Goal: Information Seeking & Learning: Learn about a topic

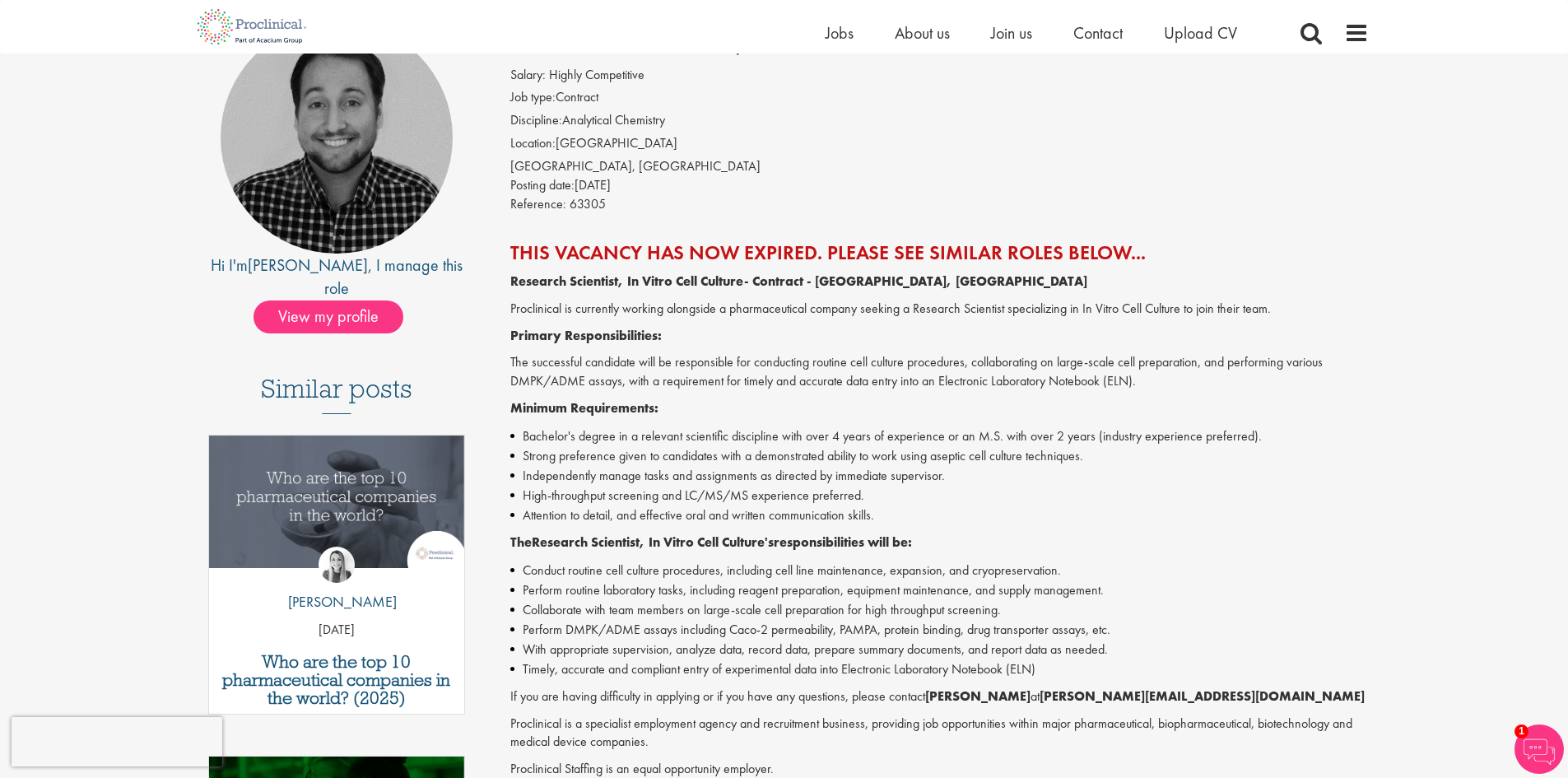
scroll to position [165, 0]
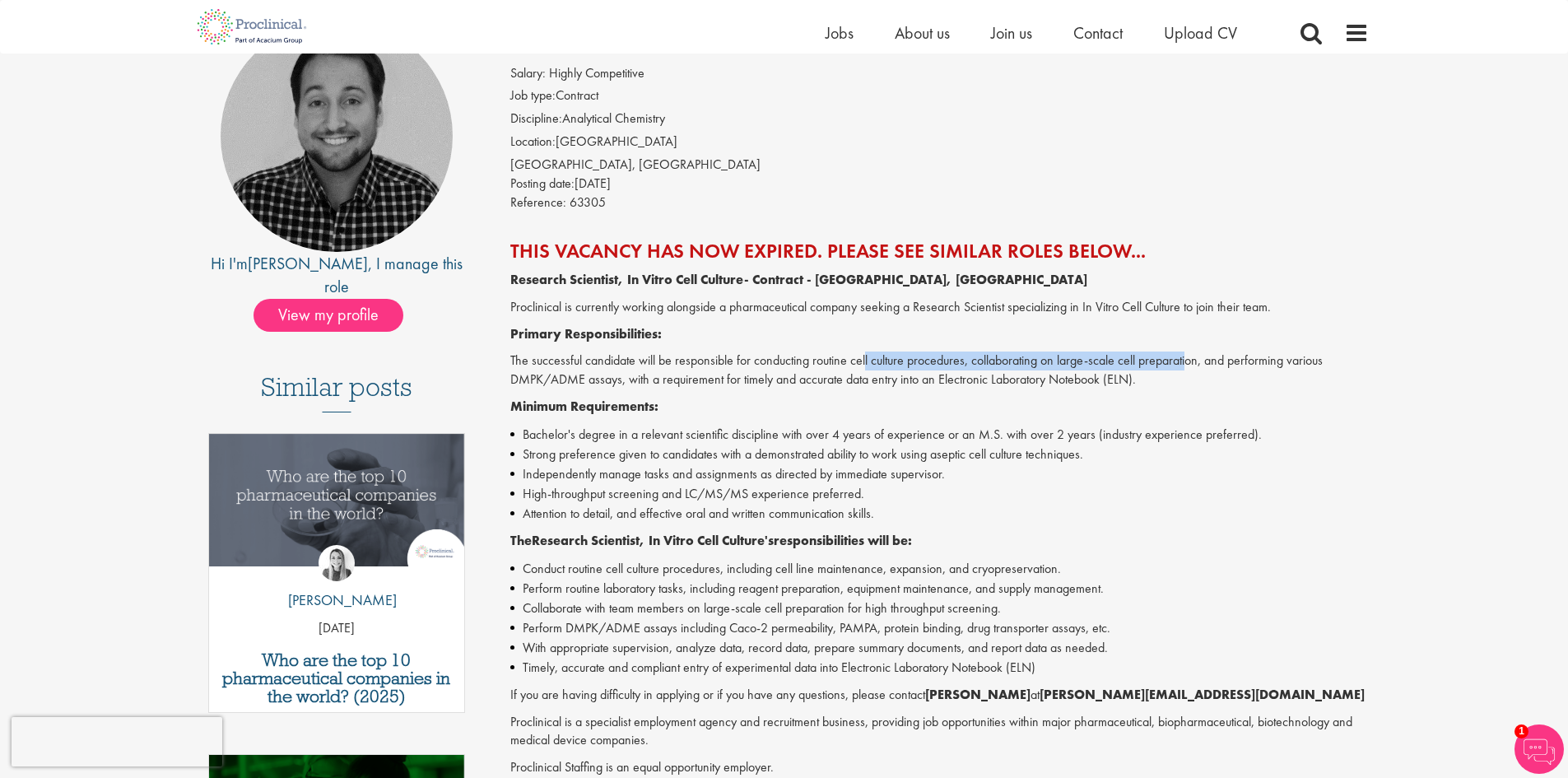
drag, startPoint x: 908, startPoint y: 361, endPoint x: 1189, endPoint y: 363, distance: 281.0
click at [1189, 363] on p "The successful candidate will be responsible for conducting routine cell cultur…" at bounding box center [939, 370] width 858 height 38
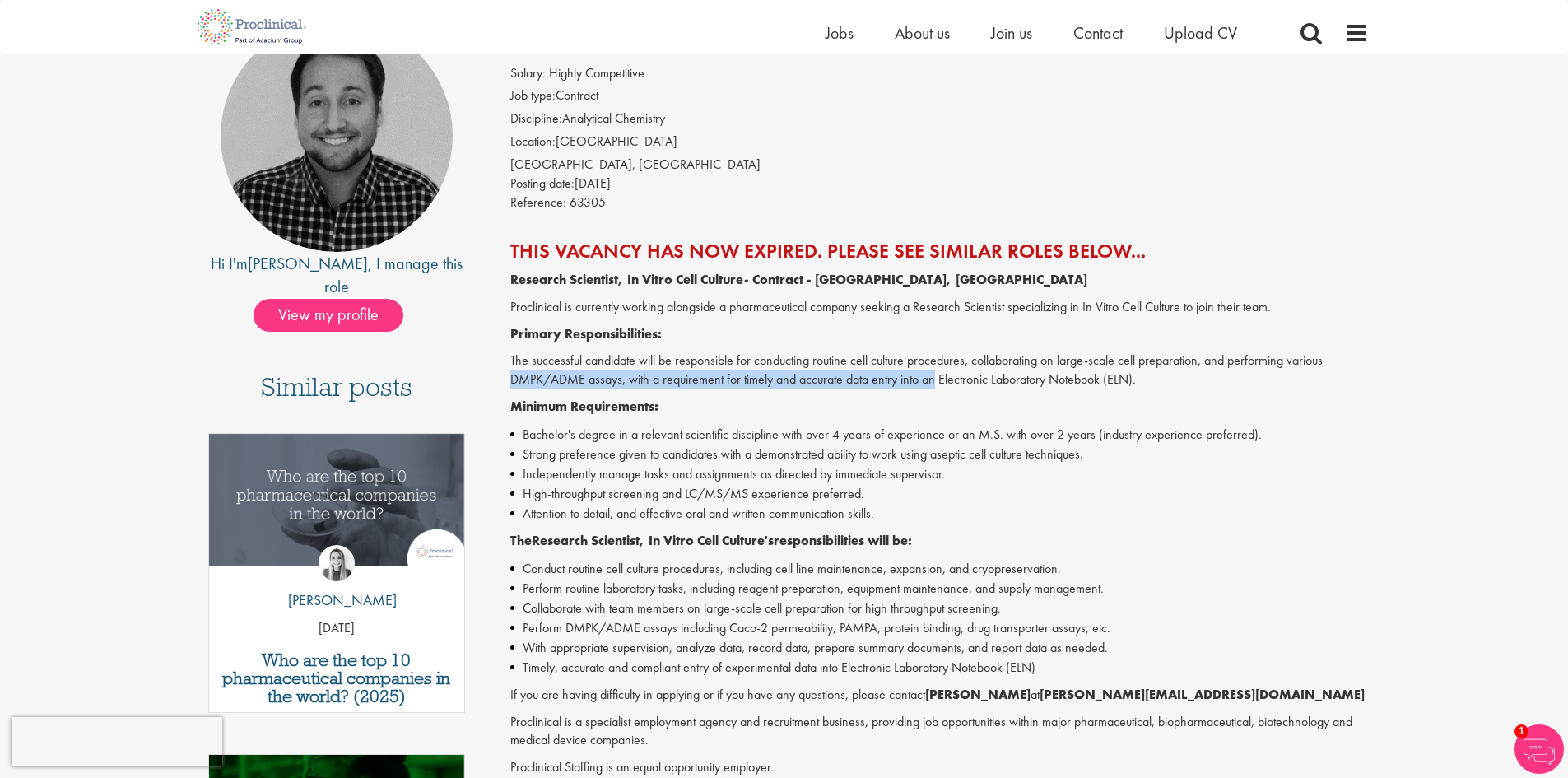
drag, startPoint x: 511, startPoint y: 380, endPoint x: 937, endPoint y: 387, distance: 426.1
click at [937, 387] on p "The successful candidate will be responsible for conducting routine cell cultur…" at bounding box center [939, 370] width 858 height 38
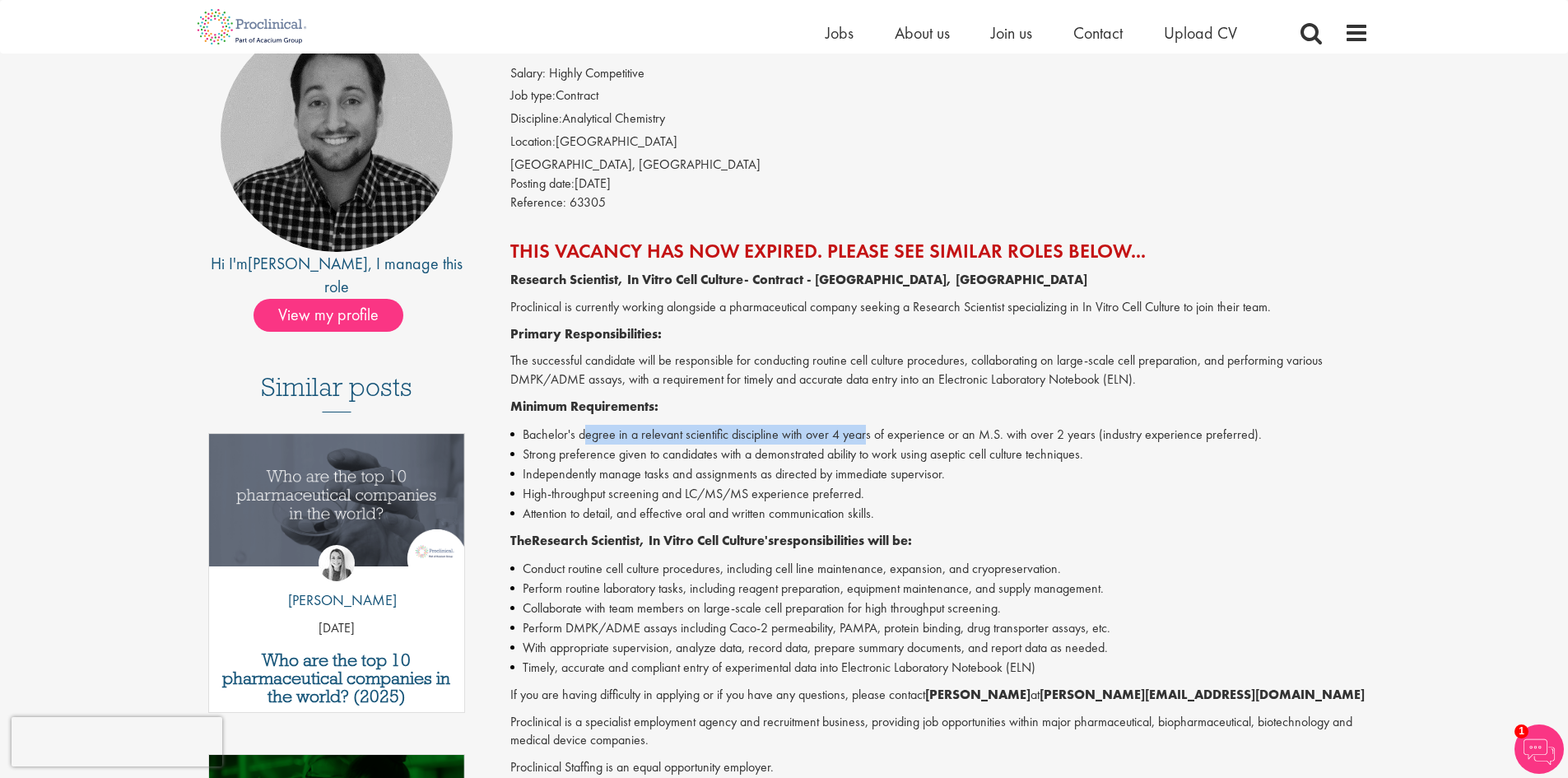
drag, startPoint x: 587, startPoint y: 441, endPoint x: 862, endPoint y: 437, distance: 275.0
click at [862, 437] on li "Bachelor's degree in a relevant scientific discipline with over 4 years of expe…" at bounding box center [939, 435] width 858 height 20
drag, startPoint x: 986, startPoint y: 436, endPoint x: 1073, endPoint y: 441, distance: 87.1
click at [1073, 441] on li "Bachelor's degree in a relevant scientific discipline with over 4 years of expe…" at bounding box center [939, 435] width 858 height 20
click at [518, 458] on li "Strong preference given to candidates with a demonstrated ability to work using…" at bounding box center [939, 455] width 858 height 20
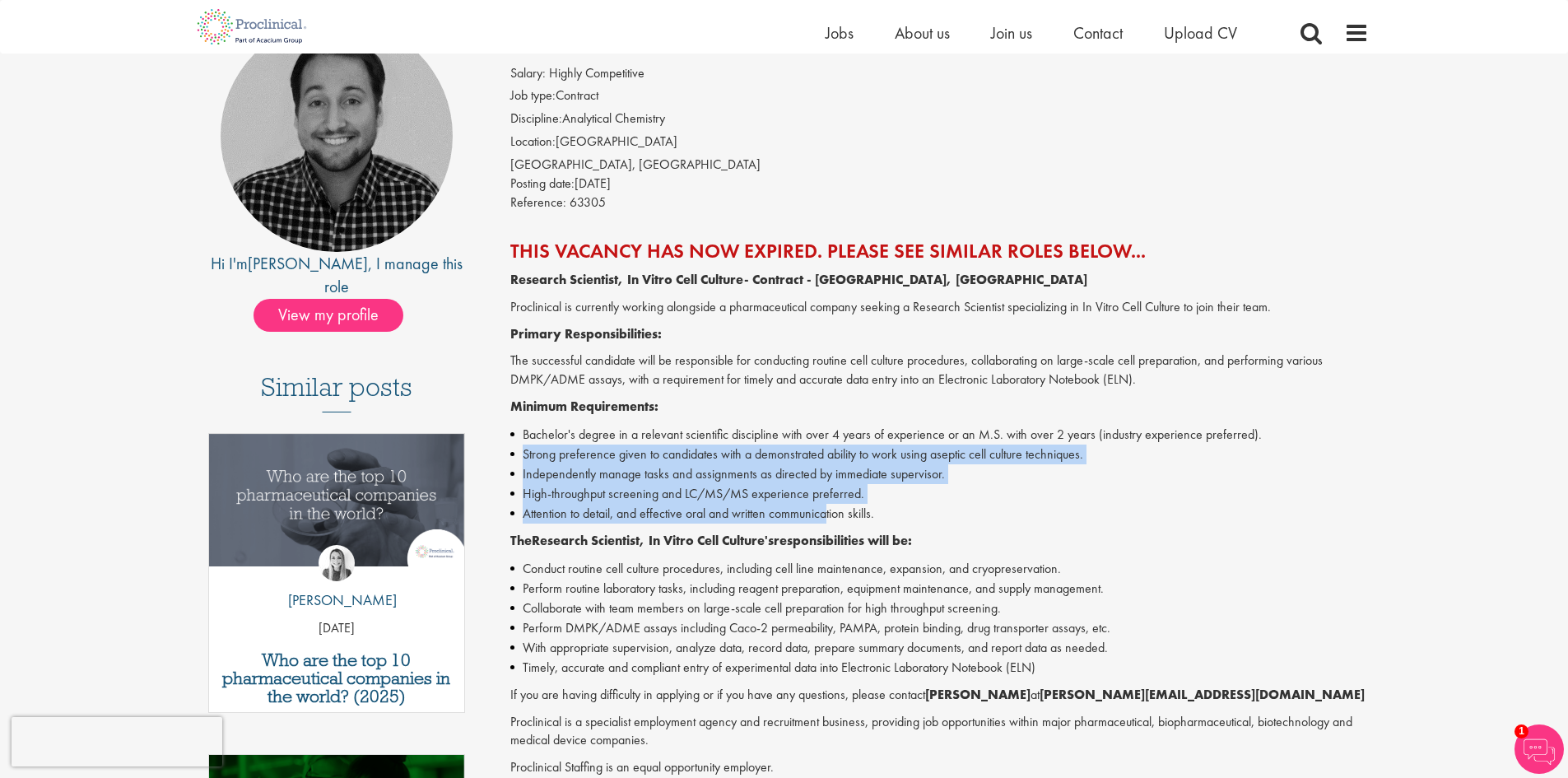
drag, startPoint x: 524, startPoint y: 455, endPoint x: 830, endPoint y: 520, distance: 312.8
click at [830, 520] on ul "Bachelor's degree in a relevant scientific discipline with over 4 years of expe…" at bounding box center [939, 474] width 858 height 99
click at [716, 487] on li "High-throughput screening and LC/MS/MS experience preferred." at bounding box center [939, 494] width 858 height 20
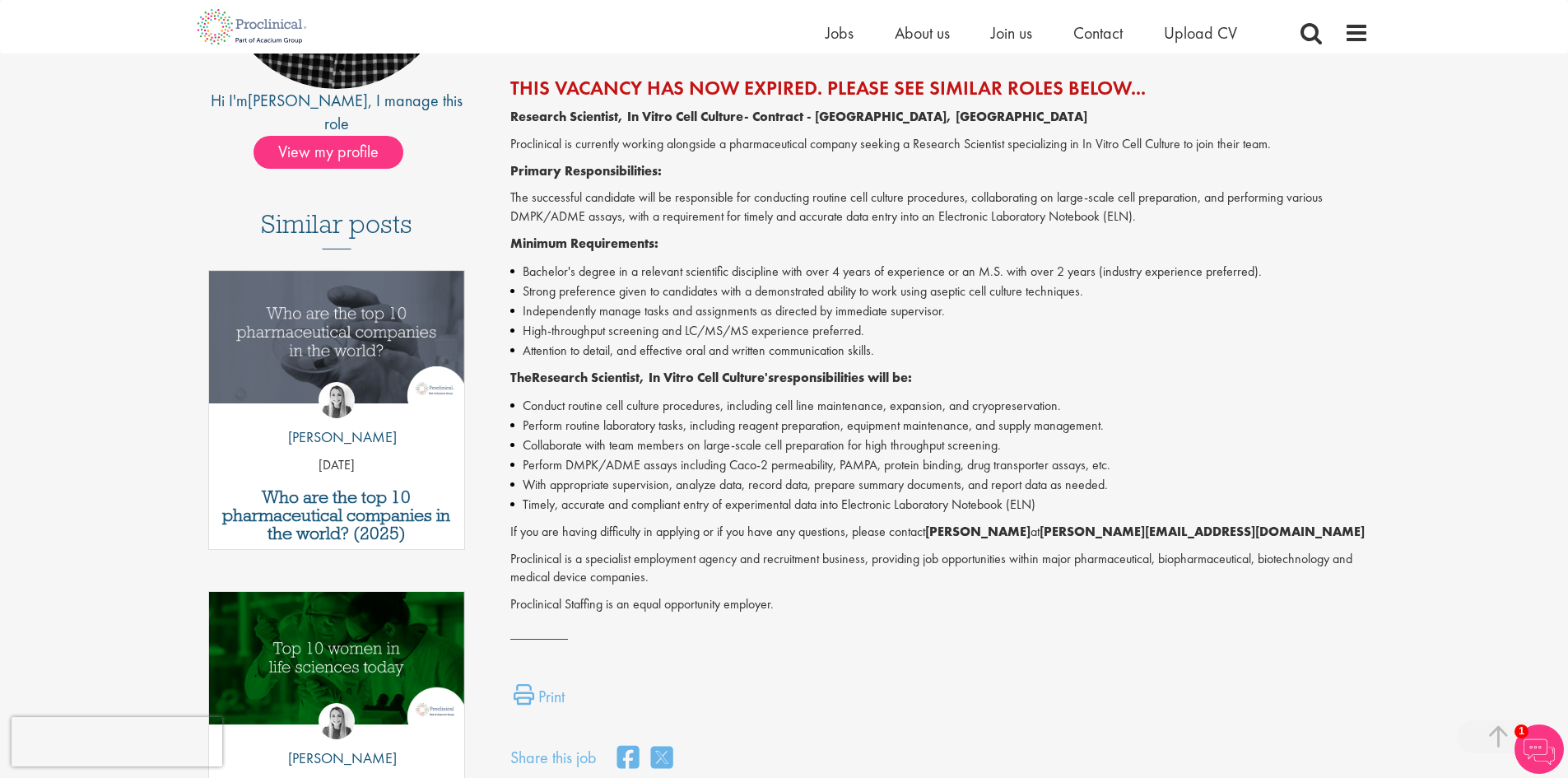
scroll to position [329, 0]
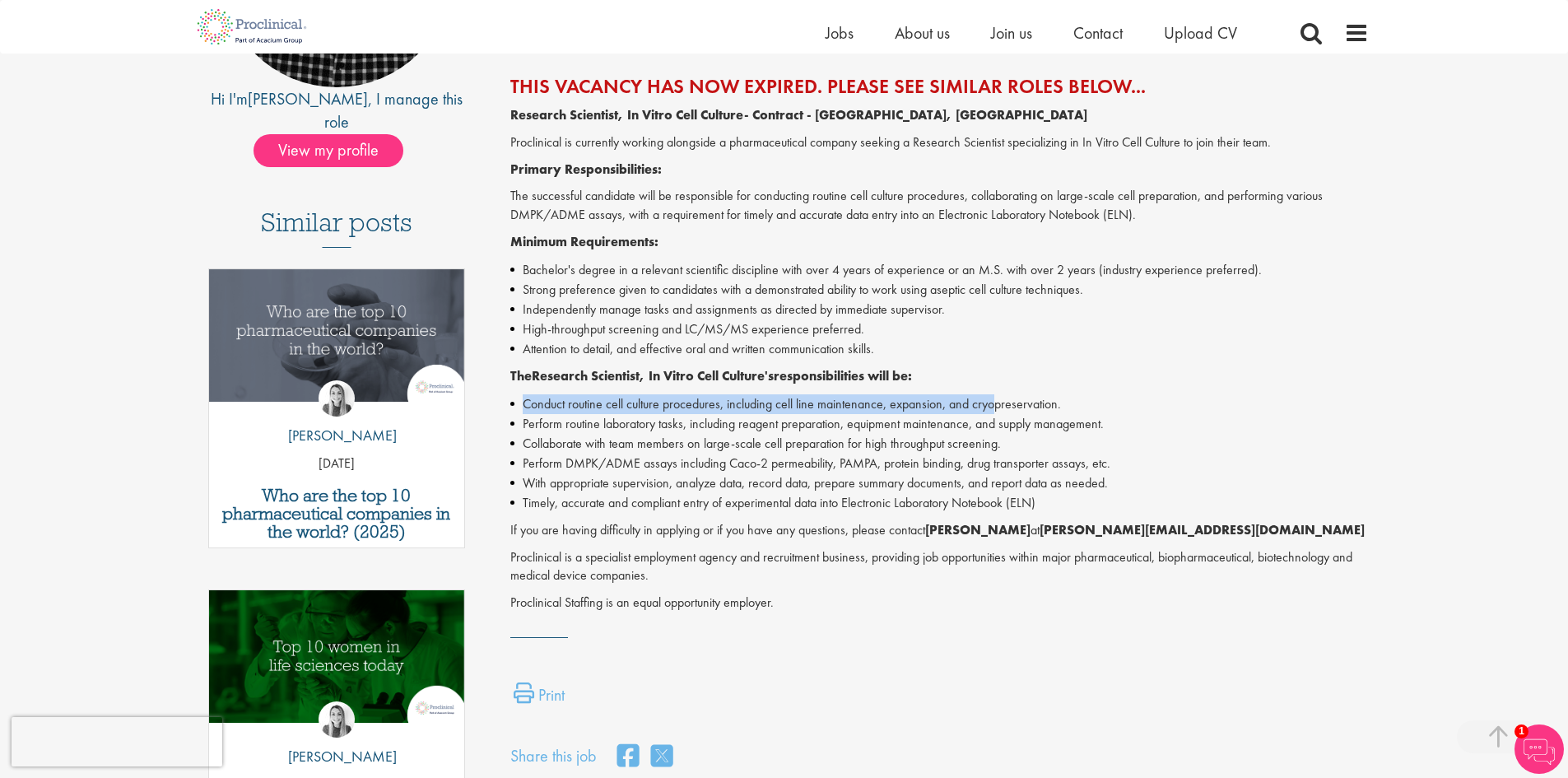
drag, startPoint x: 524, startPoint y: 405, endPoint x: 985, endPoint y: 398, distance: 461.1
click at [994, 398] on li "Conduct routine cell culture procedures, including cell line maintenance, expan…" at bounding box center [939, 404] width 858 height 20
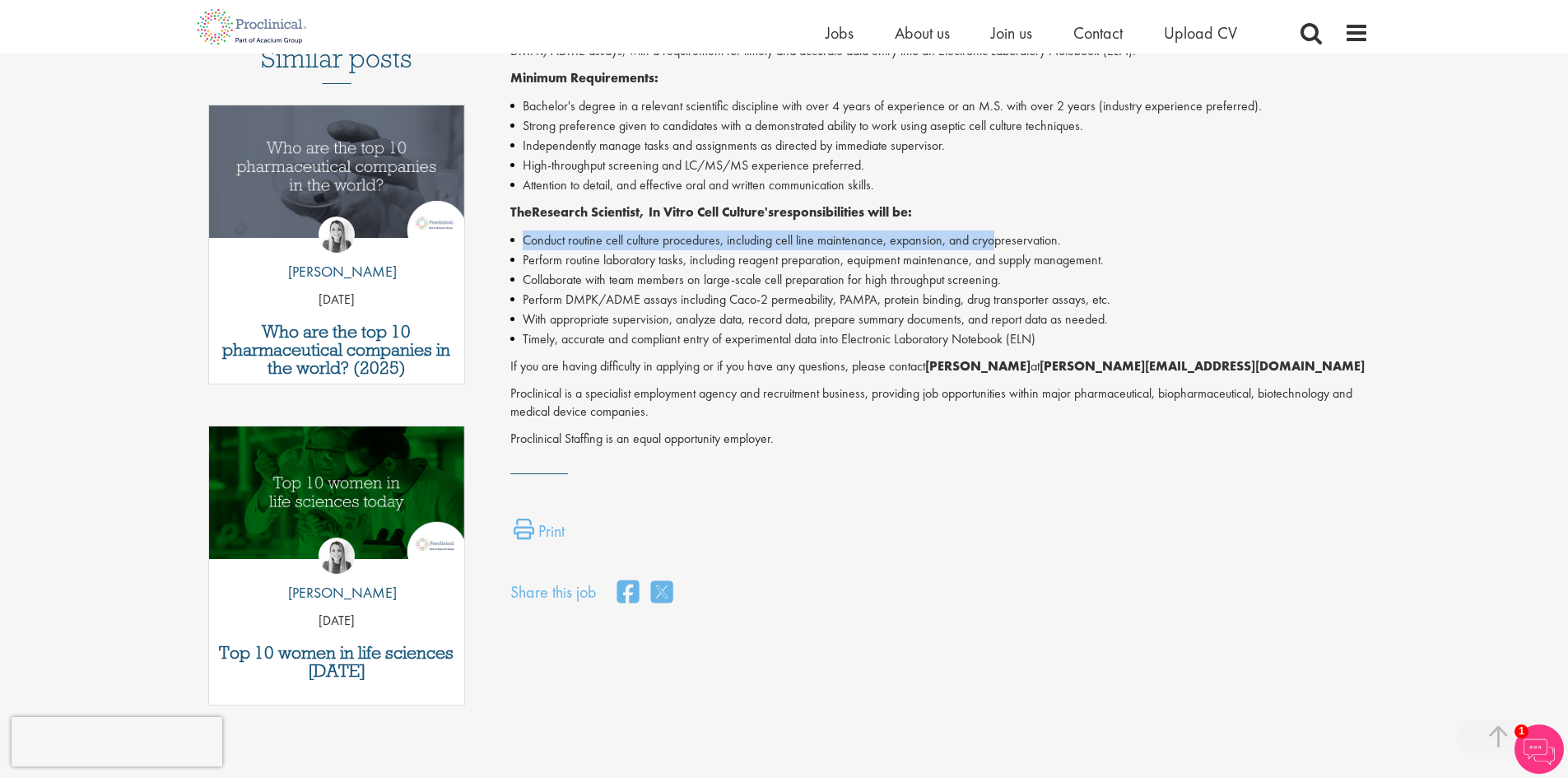
scroll to position [494, 0]
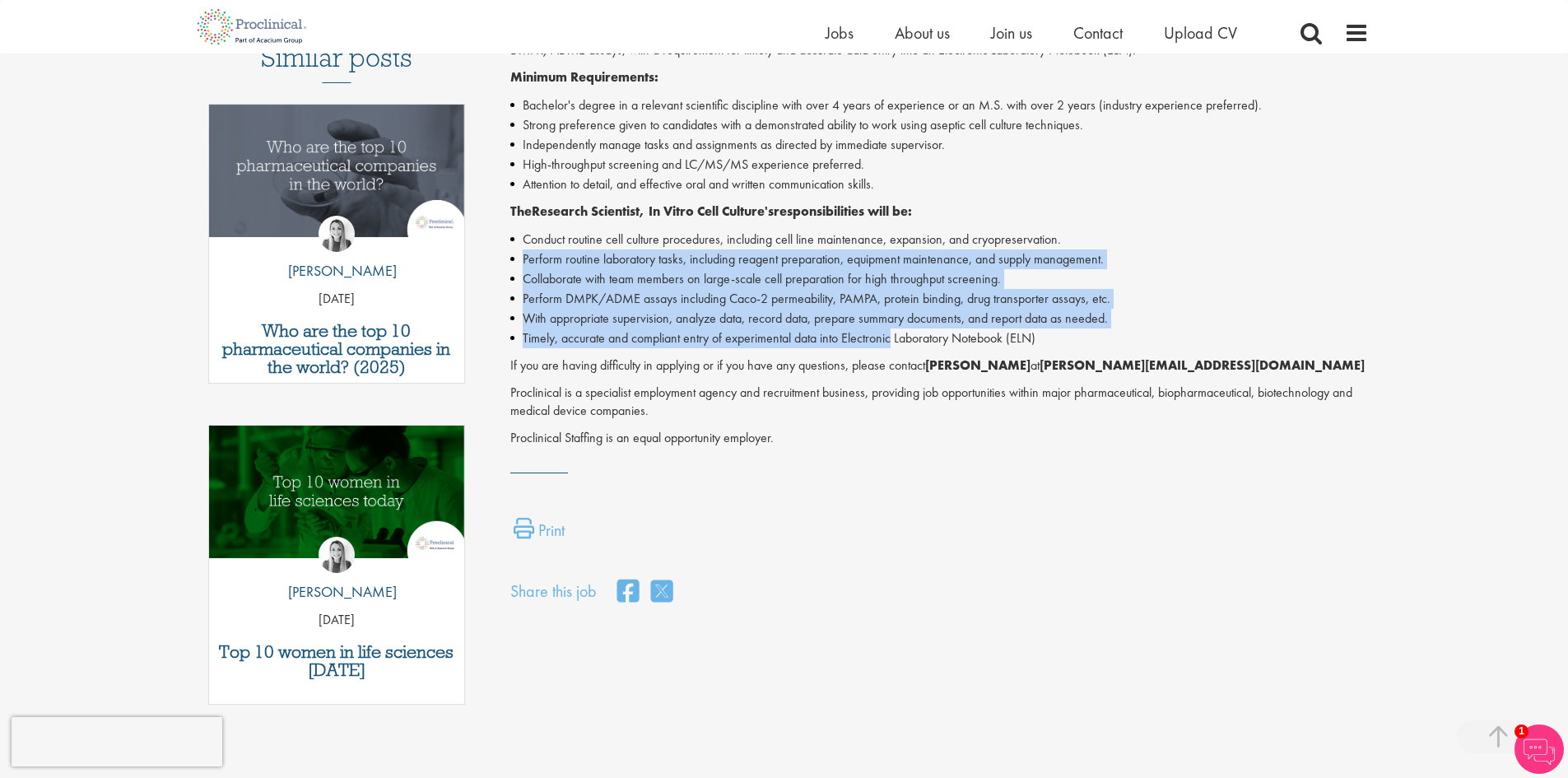
drag, startPoint x: 524, startPoint y: 264, endPoint x: 894, endPoint y: 334, distance: 376.6
click at [894, 334] on ul "Conduct routine cell culture procedures, including cell line maintenance, expan…" at bounding box center [939, 288] width 858 height 119
click at [729, 314] on li "With appropriate supervision, analyze data, record data, prepare summary docume…" at bounding box center [939, 319] width 858 height 20
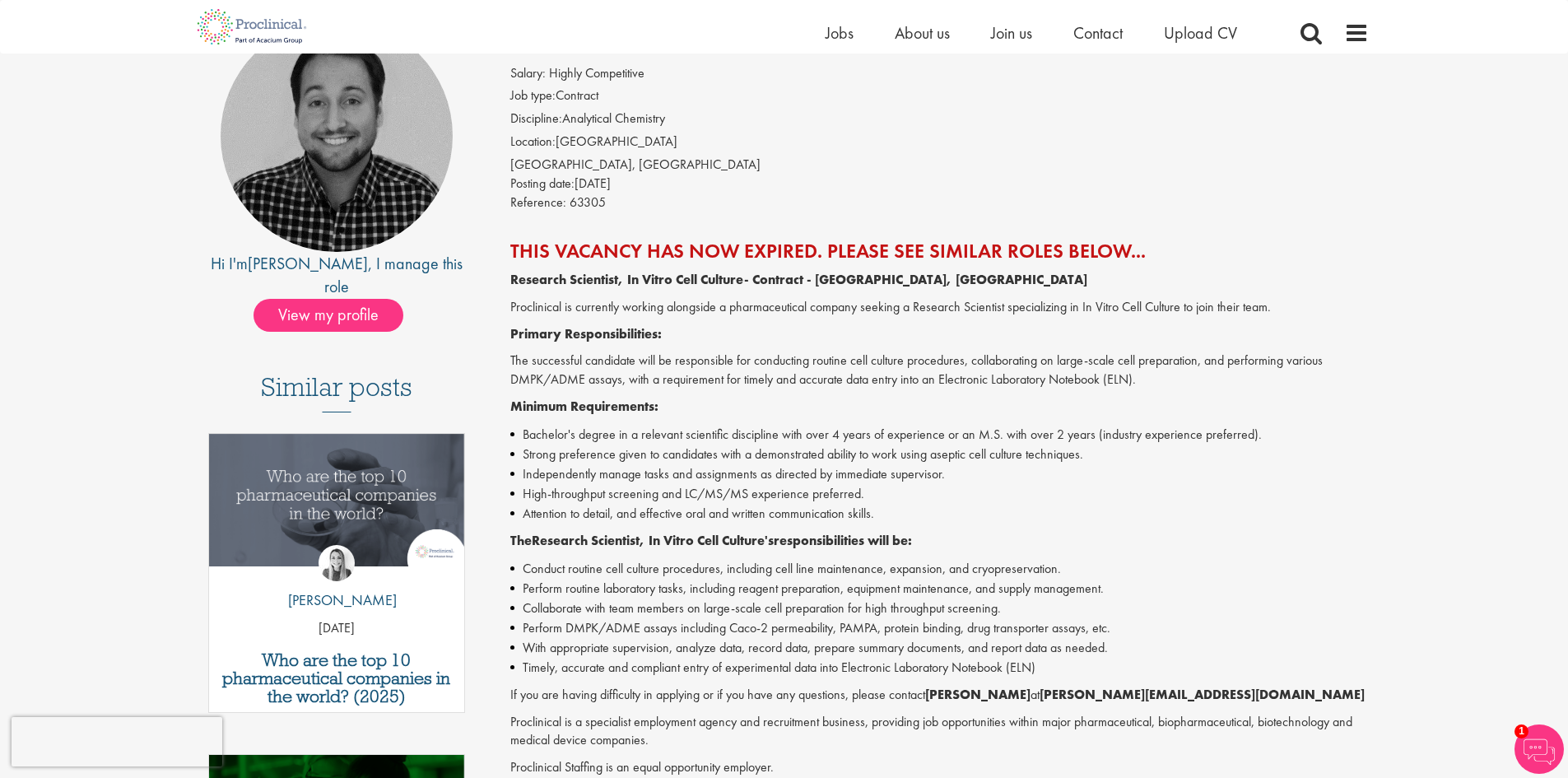
scroll to position [0, 0]
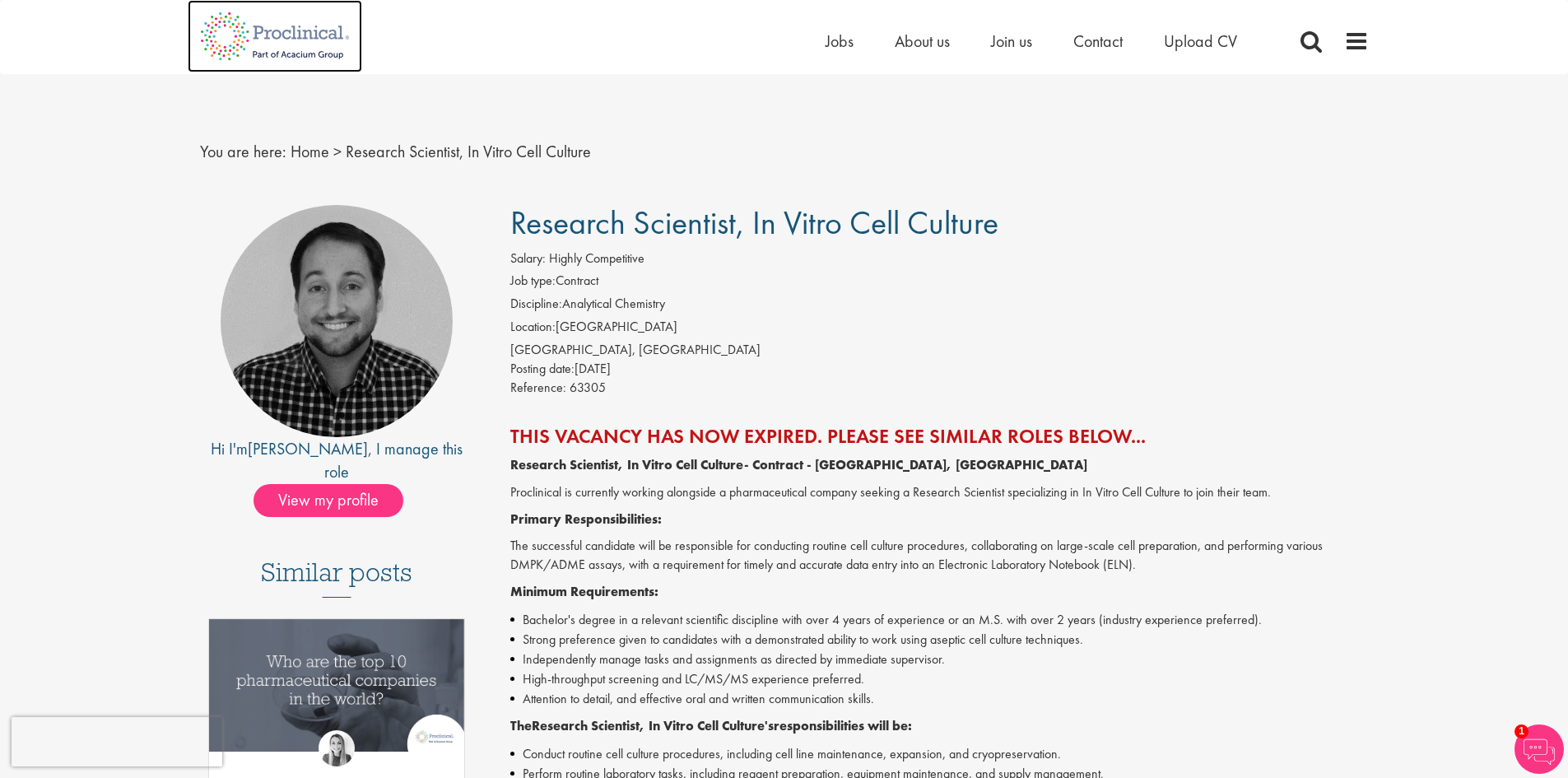
click at [317, 31] on img at bounding box center [274, 36] width 174 height 73
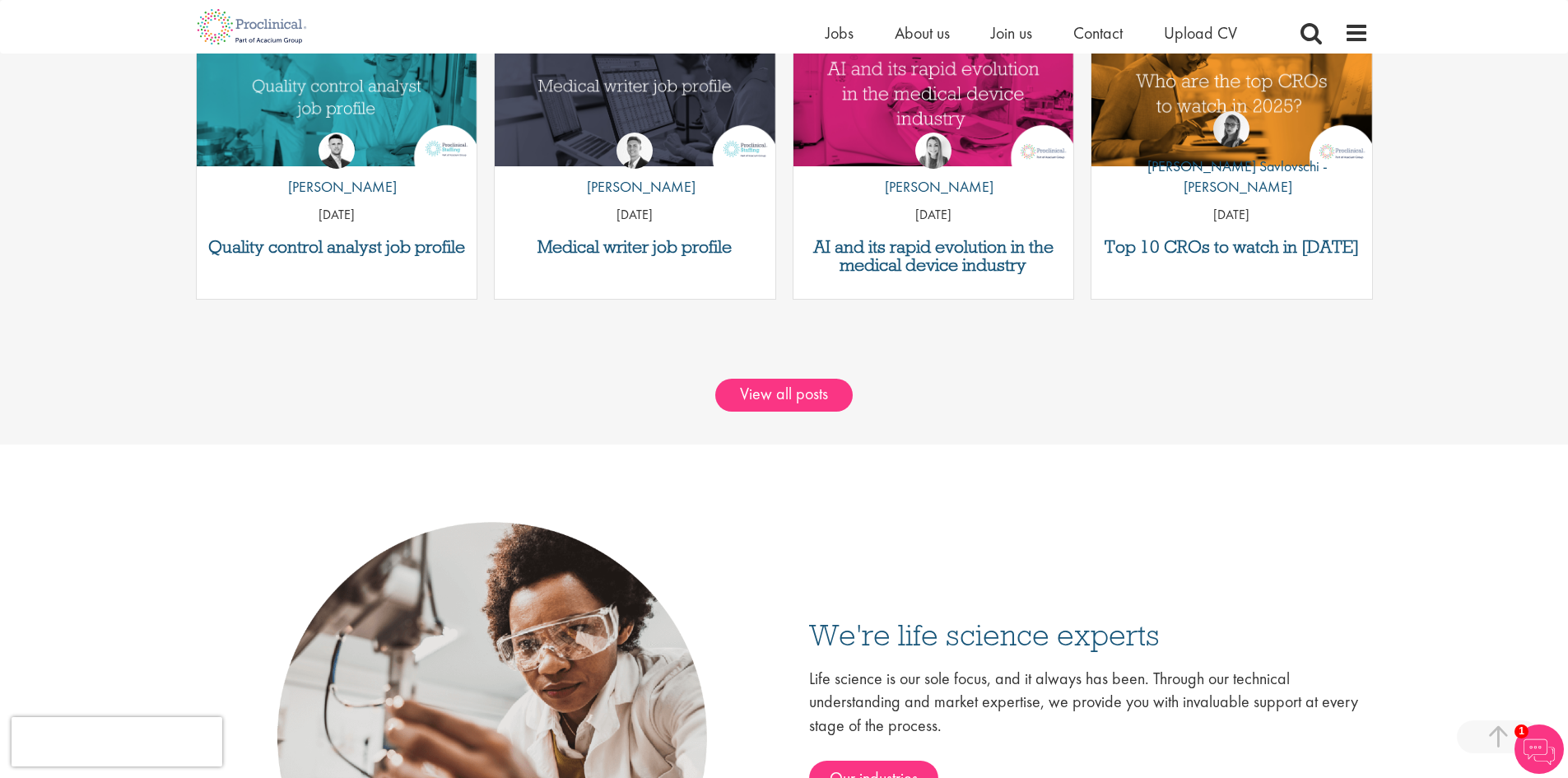
scroll to position [2140, 0]
